Goal: Task Accomplishment & Management: Use online tool/utility

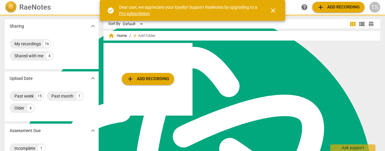
scroll to position [2418, 0]
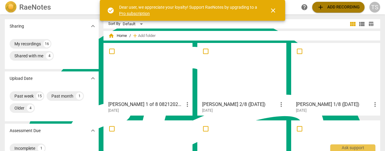
click at [349, 7] on span "add Add recording" at bounding box center [338, 7] width 43 height 7
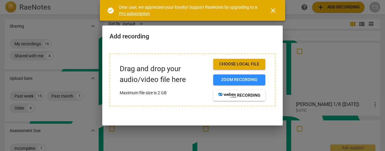
click at [245, 64] on span "Choose local file" at bounding box center [239, 64] width 42 height 6
click at [237, 64] on span "Choose local file" at bounding box center [239, 64] width 42 height 6
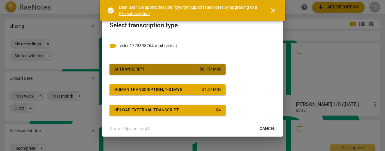
click at [179, 71] on span "AI Transcript $ 0.15 / min" at bounding box center [167, 70] width 107 height 6
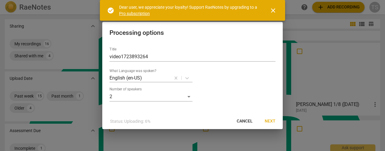
click at [269, 119] on span "Next" at bounding box center [270, 122] width 11 height 6
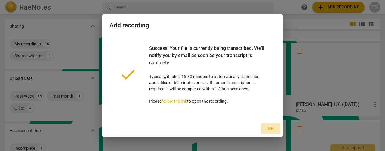
click at [267, 127] on span "Ok" at bounding box center [271, 129] width 10 height 6
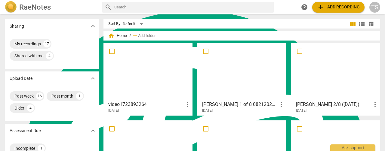
click at [176, 79] on div at bounding box center [148, 71] width 85 height 53
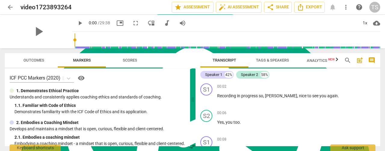
click at [260, 59] on span "Tags & Speakers" at bounding box center [272, 60] width 33 height 5
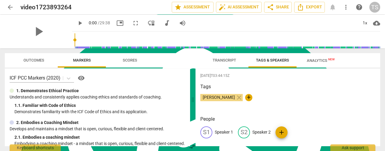
click at [223, 130] on p "Speaker 1" at bounding box center [224, 132] width 18 height 6
type textarea "Speaker 1"
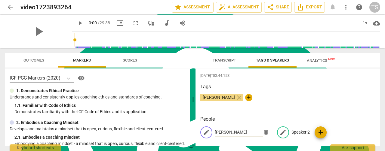
type input "[PERSON_NAME]"
click at [293, 132] on p "Speaker 2" at bounding box center [301, 132] width 18 height 6
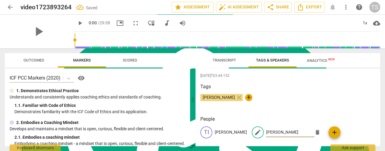
type input "Christine"
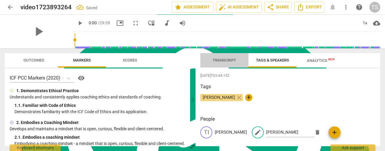
click at [227, 64] on span "Transcript" at bounding box center [225, 61] width 38 height 8
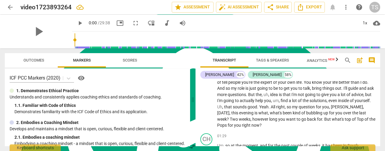
scroll to position [181, 0]
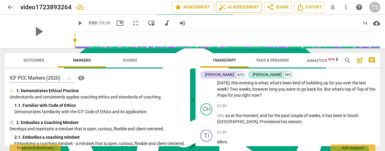
click at [240, 10] on span "auto_fix_high AI Assessment" at bounding box center [239, 7] width 40 height 7
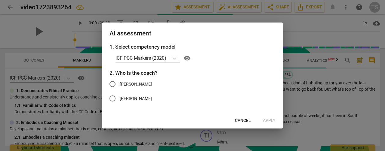
click at [123, 82] on span "[PERSON_NAME]" at bounding box center [136, 84] width 32 height 6
click at [120, 82] on input "[PERSON_NAME]" at bounding box center [112, 84] width 14 height 14
radio input "true"
click at [269, 121] on span "Apply" at bounding box center [269, 121] width 13 height 6
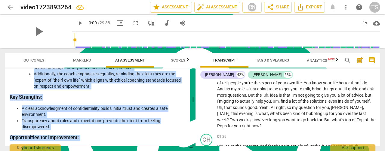
scroll to position [0, 0]
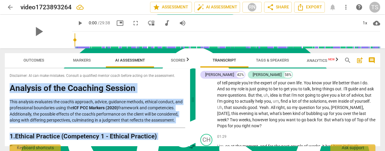
drag, startPoint x: 39, startPoint y: 138, endPoint x: 11, endPoint y: 92, distance: 53.4
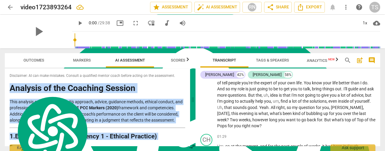
copy div "Analysis of the Coaching Session This analysis evaluates the coach's approach, …"
click at [317, 11] on span "Export" at bounding box center [309, 7] width 25 height 7
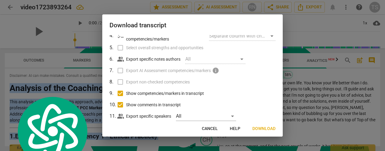
scroll to position [76, 0]
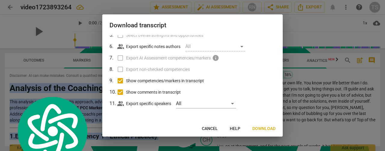
click at [264, 129] on span "Download" at bounding box center [264, 129] width 23 height 6
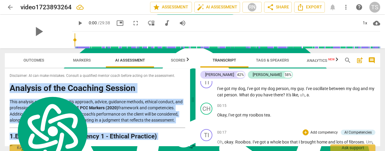
scroll to position [0, 0]
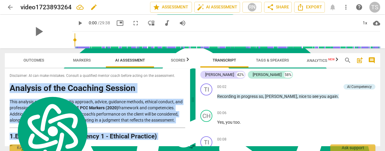
click at [95, 8] on span "edit" at bounding box center [93, 7] width 7 height 7
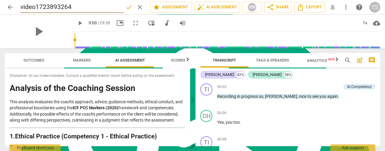
drag, startPoint x: 82, startPoint y: 8, endPoint x: 10, endPoint y: 0, distance: 72.7
type input "[PERSON_NAME] 1/8 ([DATE])"
click at [131, 8] on span "done" at bounding box center [129, 7] width 7 height 7
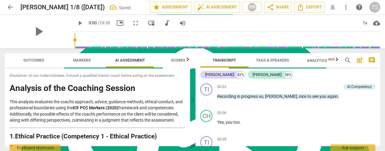
click at [8, 8] on span "arrow_back" at bounding box center [10, 7] width 7 height 7
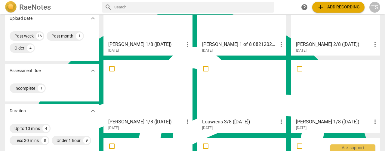
scroll to position [150, 0]
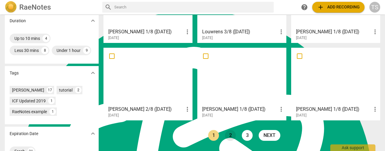
click at [227, 135] on link "2" at bounding box center [230, 135] width 11 height 11
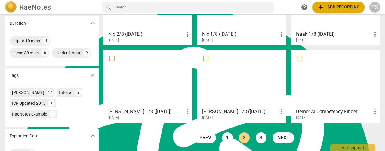
scroll to position [178, 0]
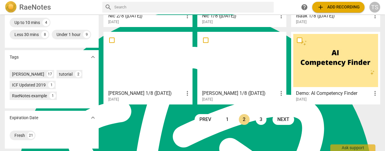
click at [261, 114] on link "3" at bounding box center [261, 119] width 11 height 11
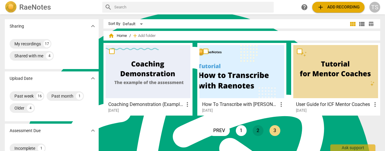
click at [254, 132] on link "2" at bounding box center [258, 131] width 11 height 11
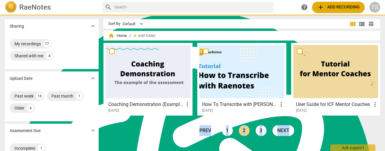
click at [254, 132] on div "home Home / add Add folder Coaching Demonstration (Example) more_vert 2021-06-0…" at bounding box center [245, 88] width 282 height 111
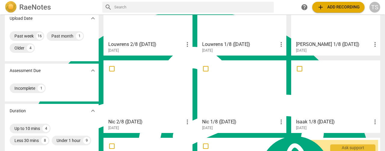
scroll to position [90, 0]
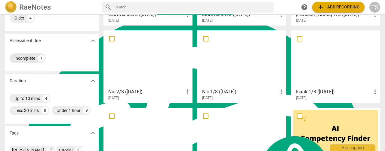
click at [27, 59] on div "Incomplete" at bounding box center [24, 58] width 21 height 6
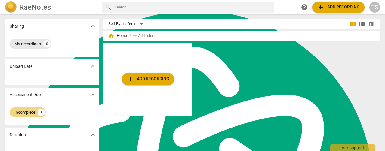
click at [23, 44] on div "My recordings" at bounding box center [27, 44] width 26 height 6
click at [29, 3] on h2 "RaeNotes" at bounding box center [35, 7] width 32 height 8
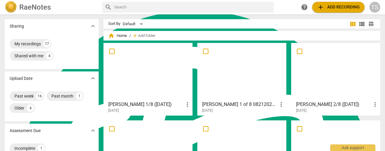
click at [362, 23] on span "view_list" at bounding box center [361, 23] width 7 height 7
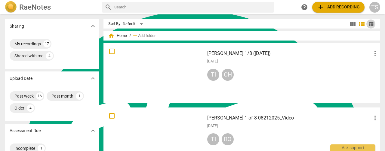
click at [369, 22] on span "table_chart" at bounding box center [371, 24] width 6 height 6
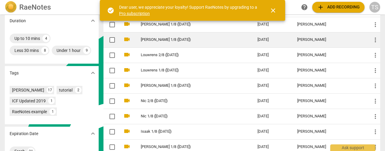
scroll to position [181, 0]
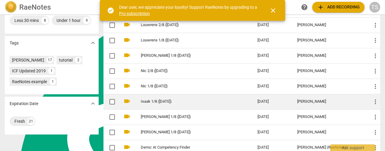
click at [166, 101] on link "Isaak 1/8 ([DATE])" at bounding box center [188, 102] width 95 height 5
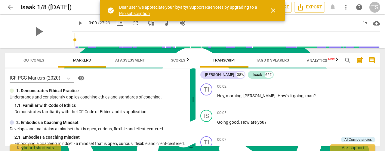
click at [134, 61] on span "AI Assessment" at bounding box center [130, 60] width 30 height 5
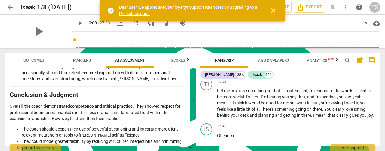
scroll to position [1776, 0]
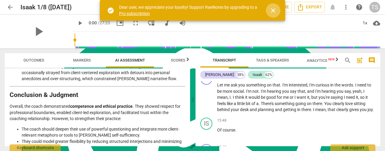
click at [274, 10] on span "close" at bounding box center [273, 10] width 7 height 7
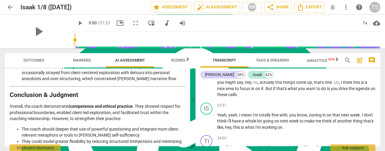
scroll to position [2528, 0]
